Goal: Task Accomplishment & Management: Use online tool/utility

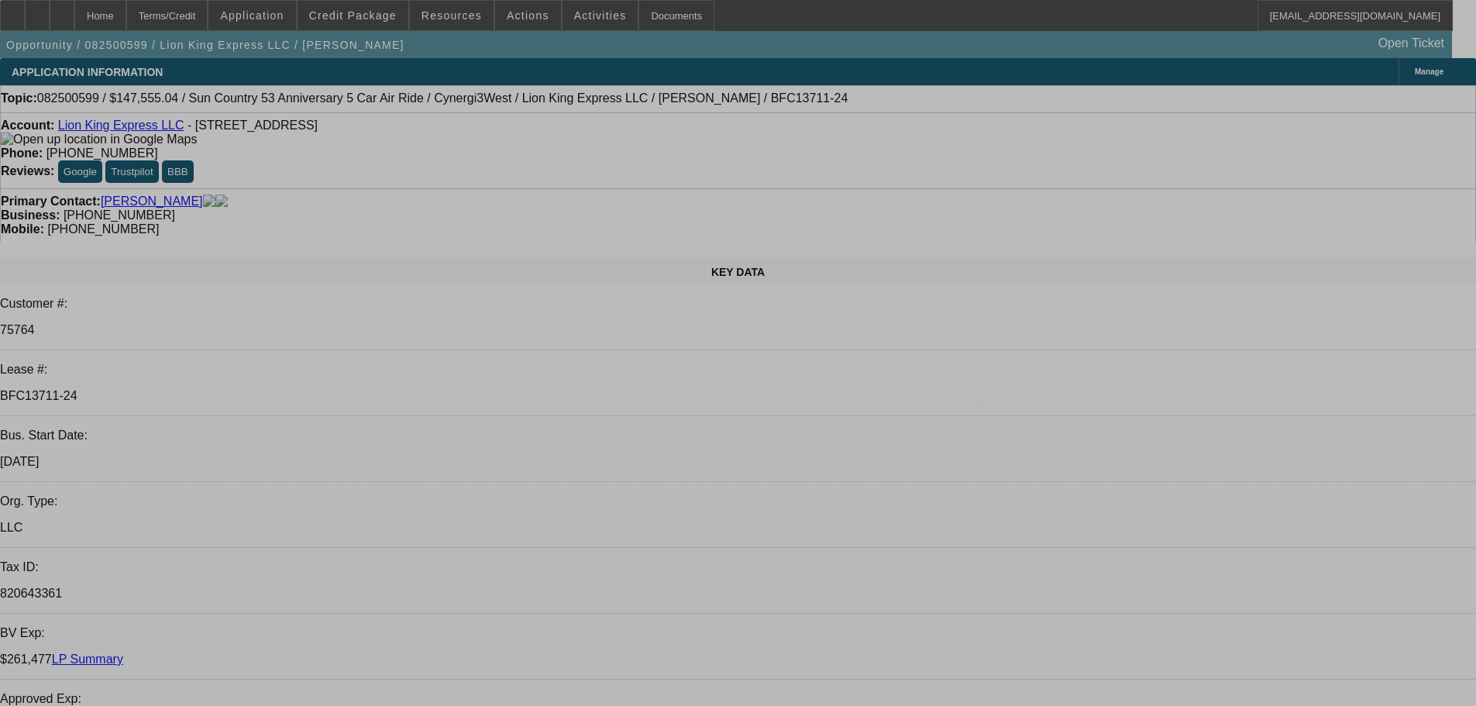
select select "0"
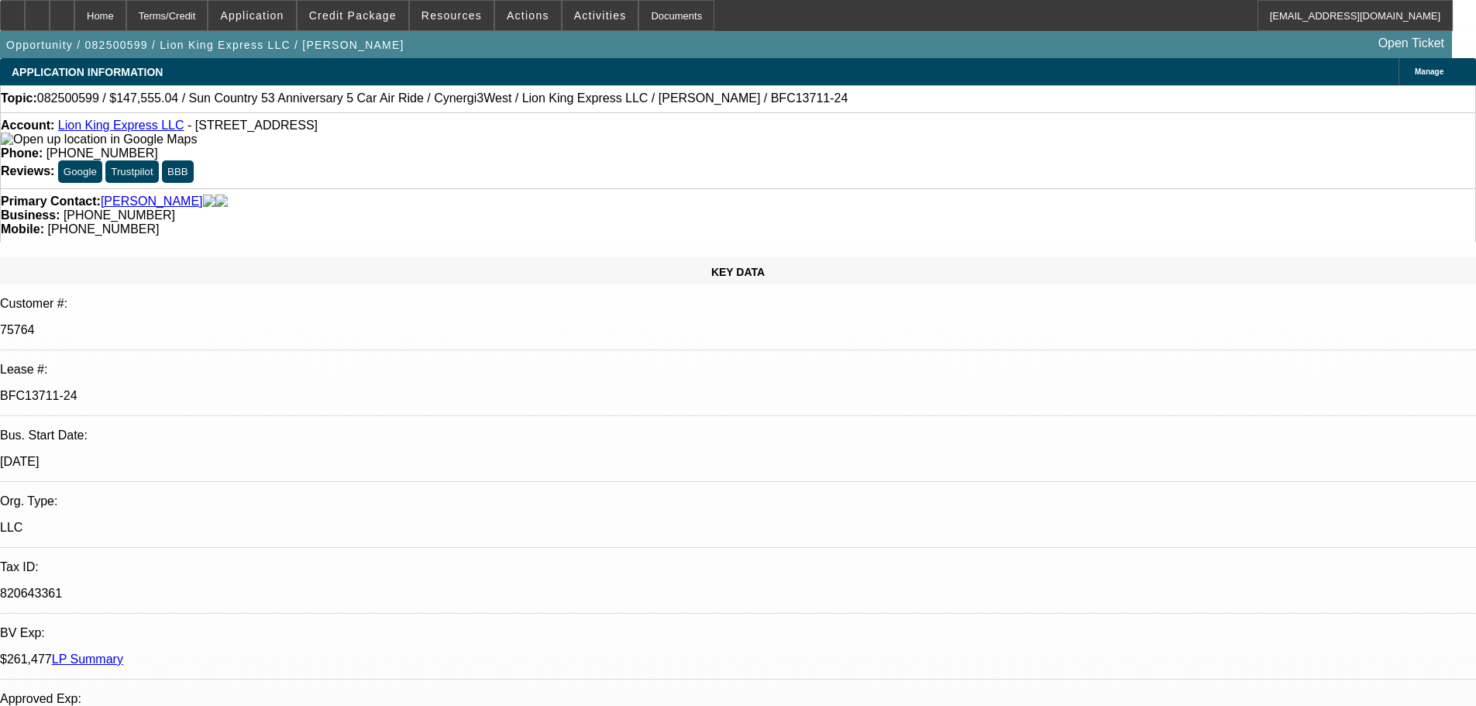
select select "0"
select select "6"
select select "0"
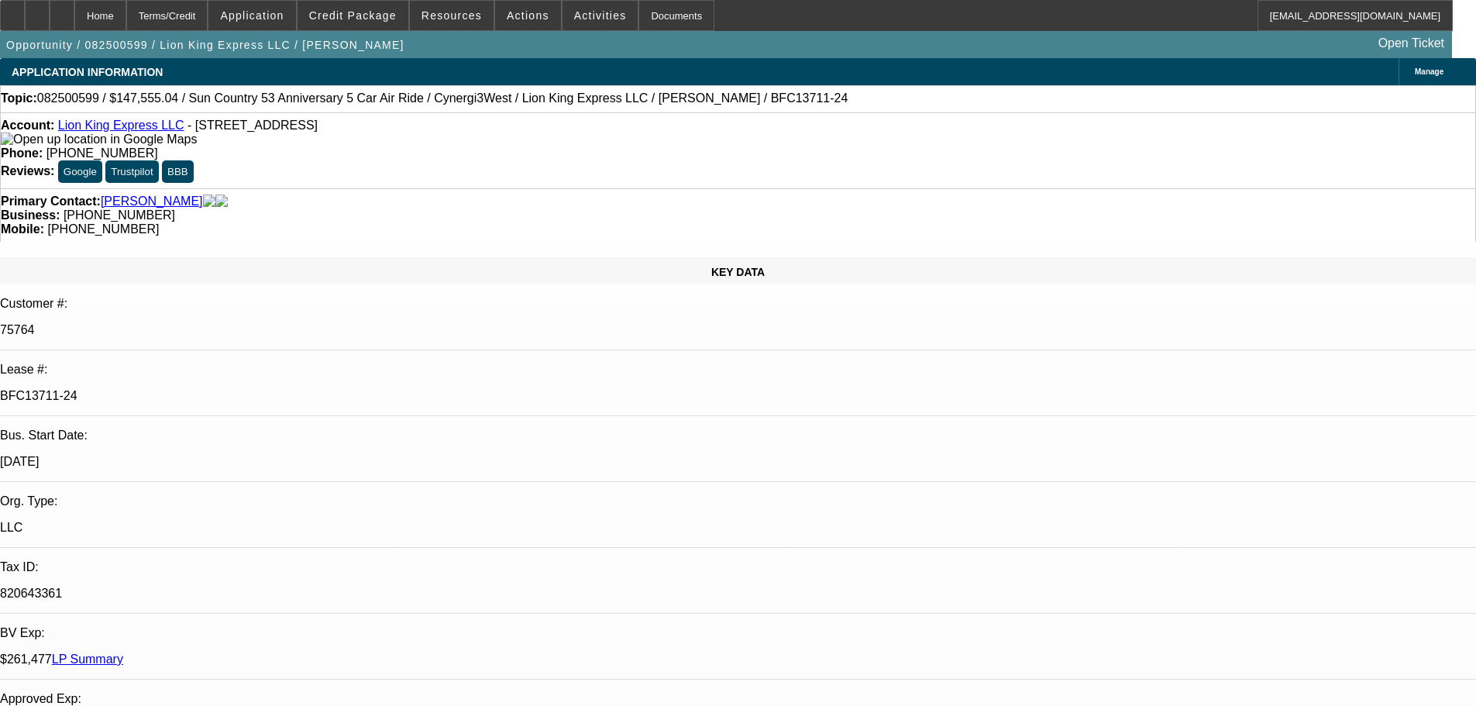
select select "0"
select select "6"
select select "0"
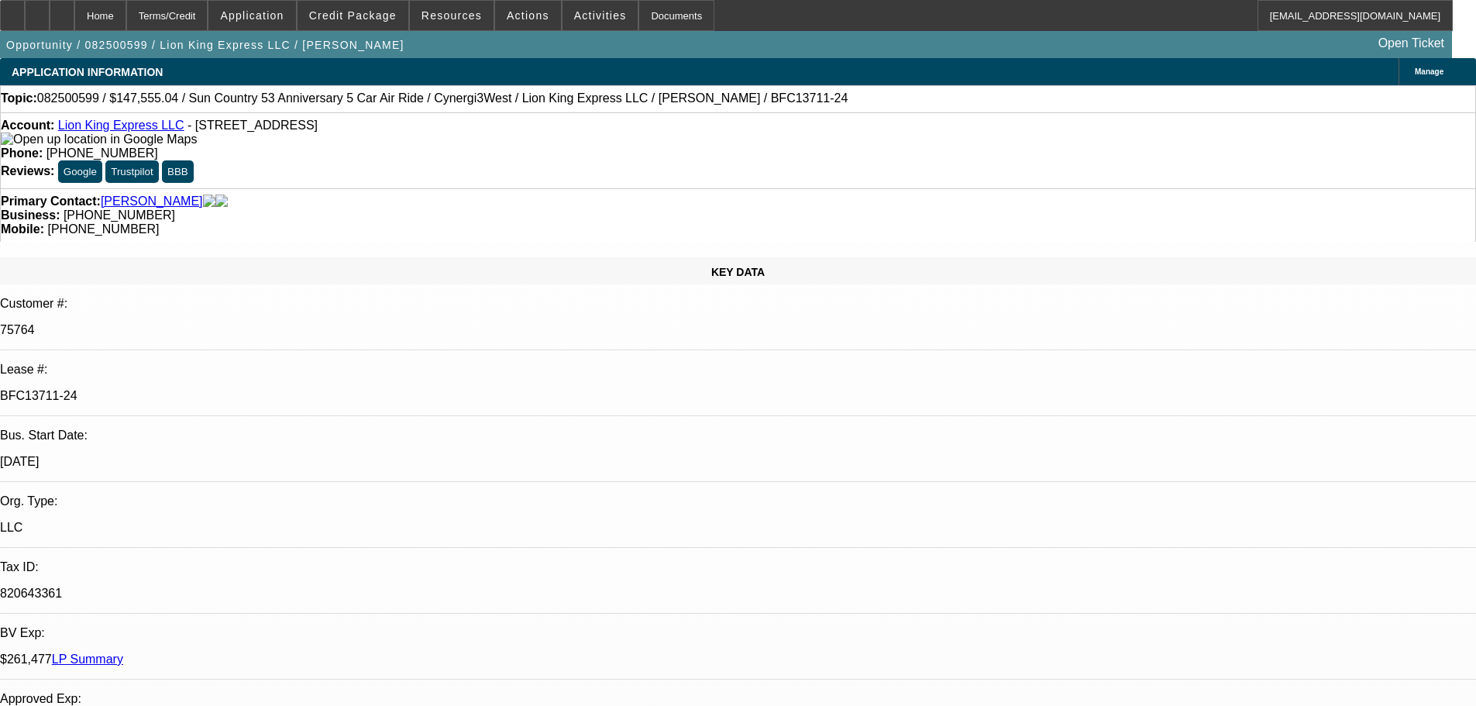
select select "6"
select select "0"
select select "6"
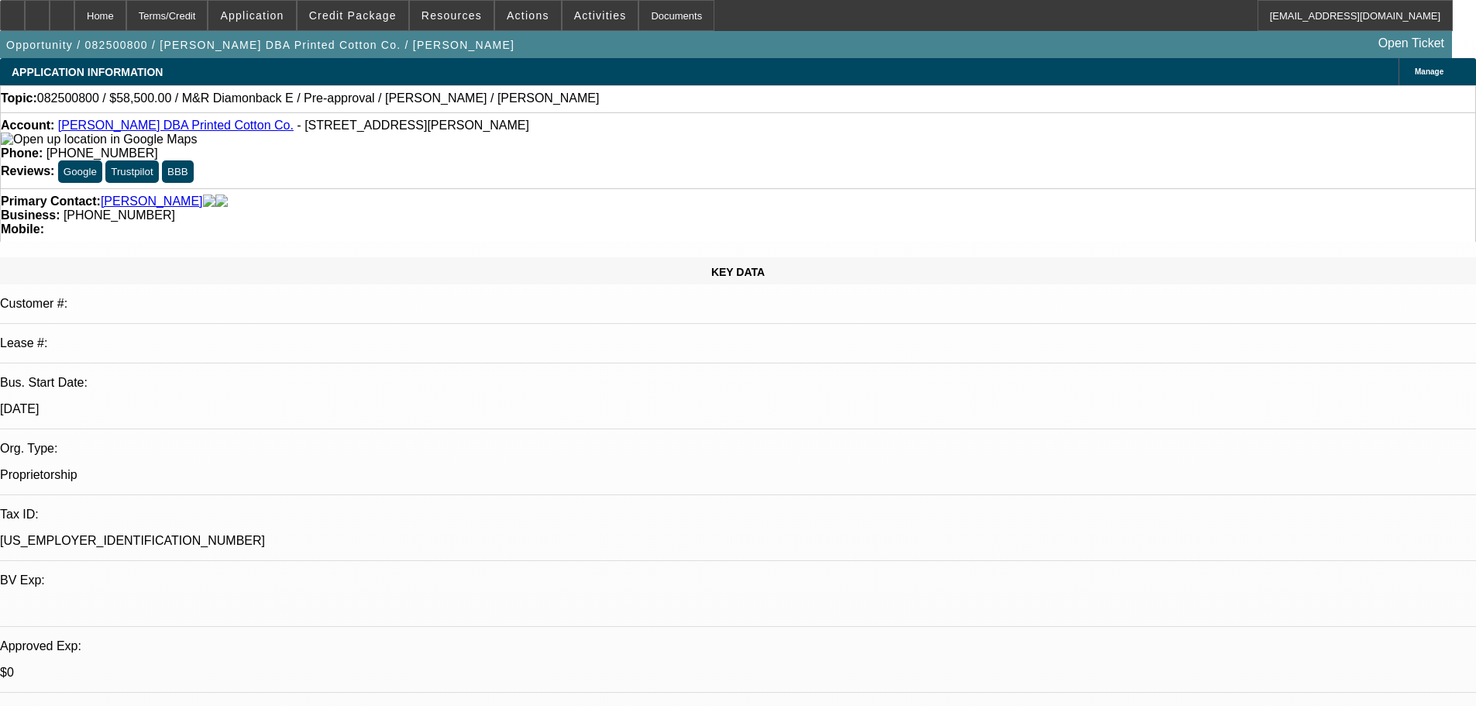
select select "0.1"
select select "2"
select select "0.1"
select select "4"
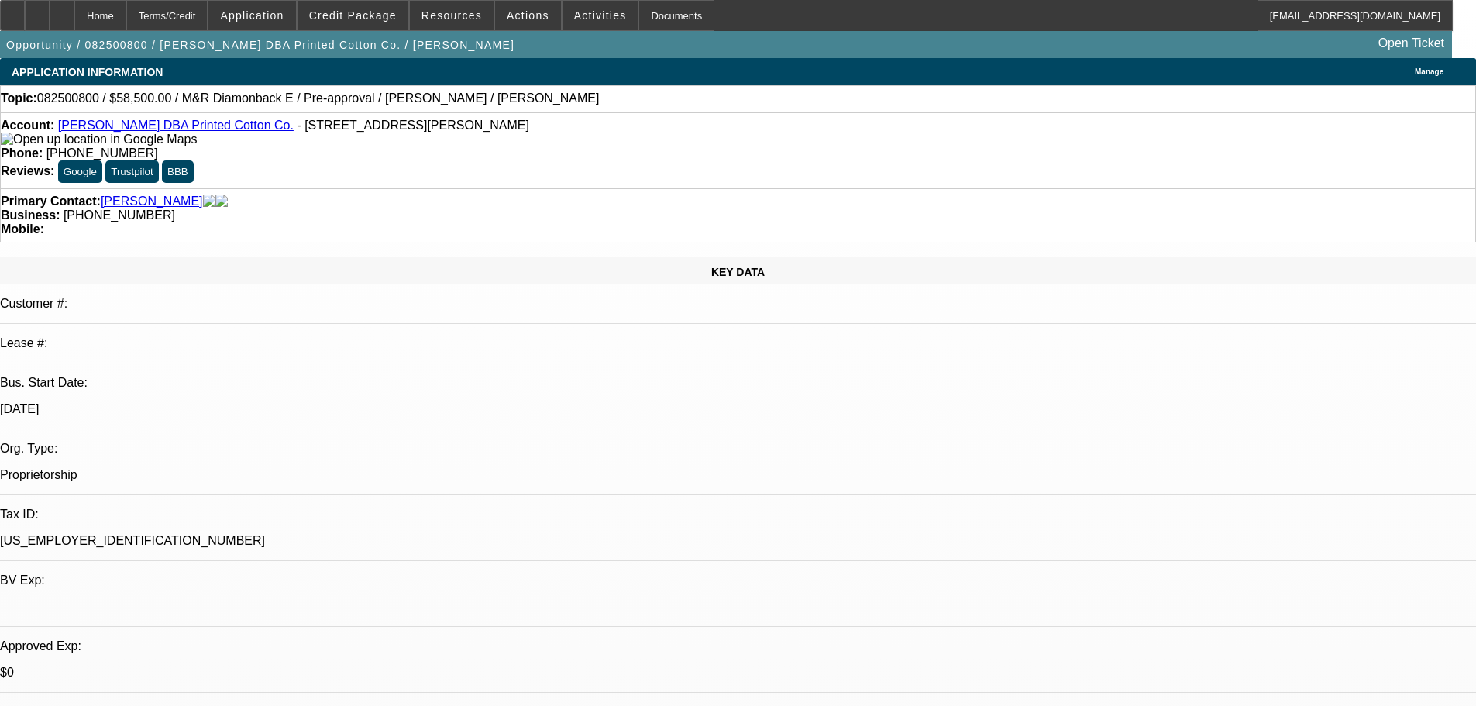
select select "0.1"
select select "2"
select select "0.1"
select select "4"
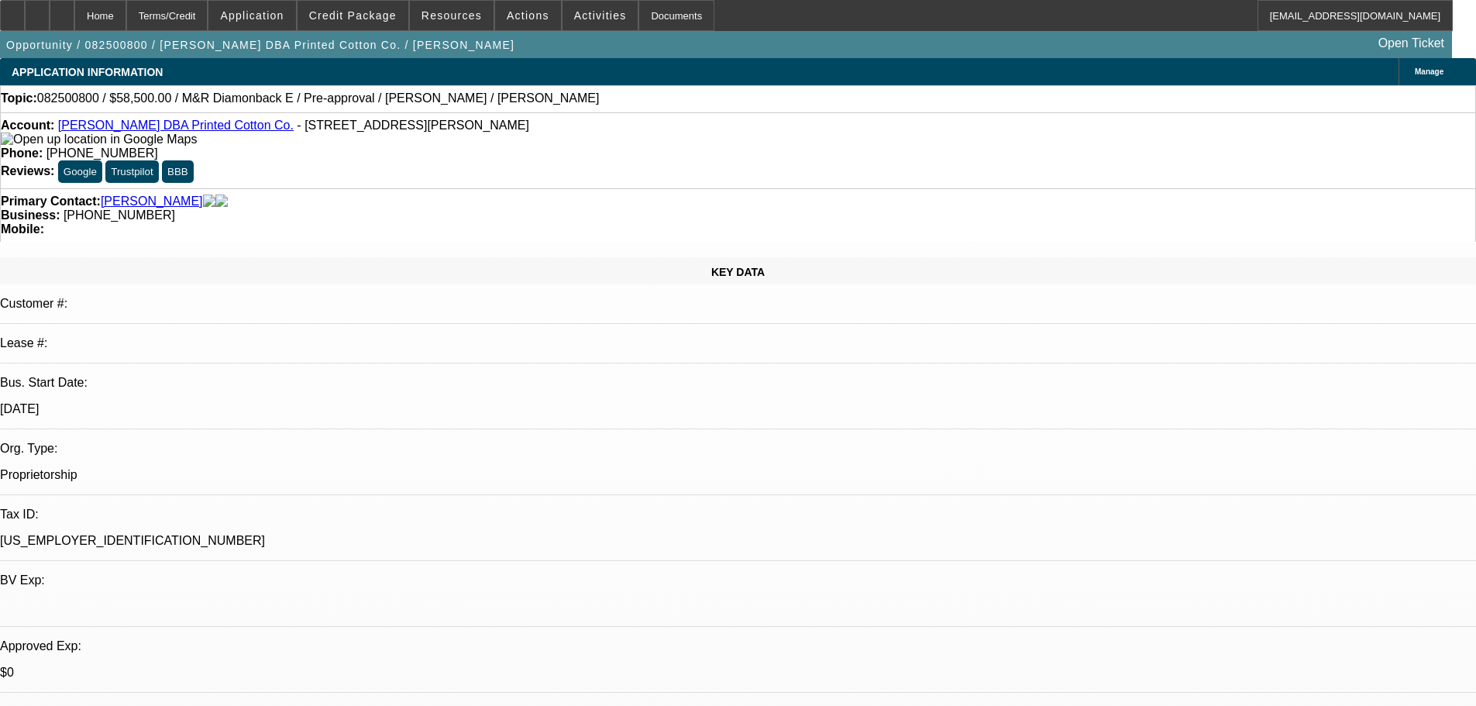
select select "0.1"
select select "2"
select select "0.1"
select select "4"
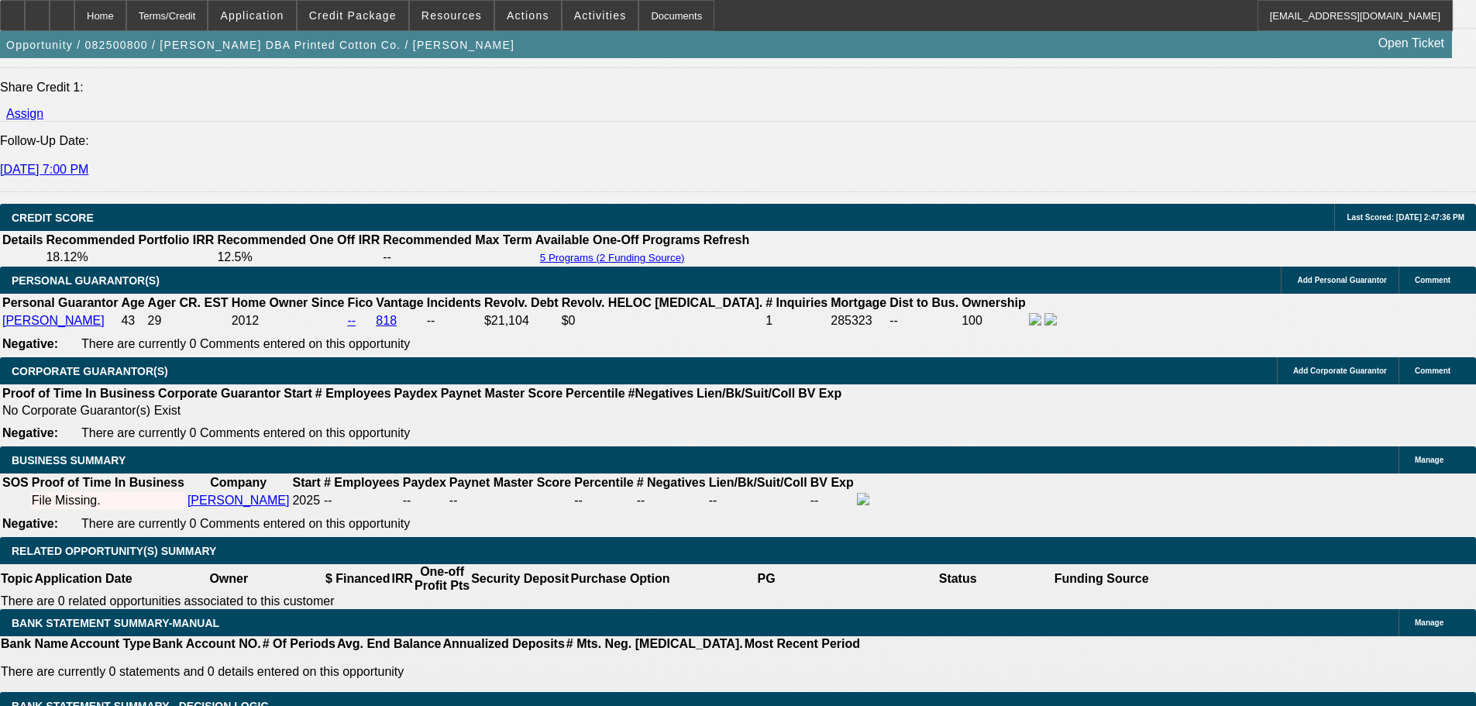
scroll to position [2403, 0]
